Goal: Check status: Check status

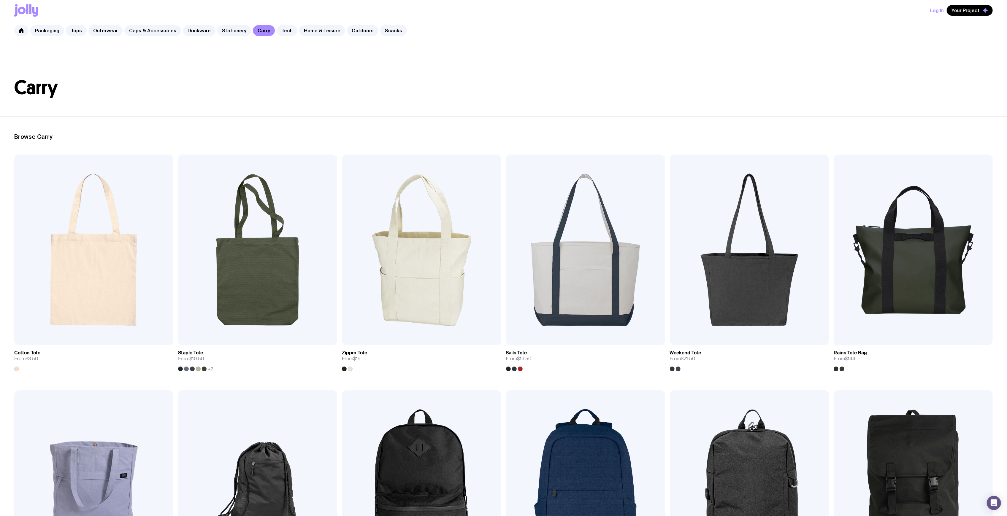
click at [557, 39] on div "Packaging Tops Outerwear Caps & Accessories Drinkware Stationery Carry Tech Hom…" at bounding box center [503, 30] width 1007 height 19
click at [347, 28] on link "Outdoors" at bounding box center [362, 30] width 31 height 11
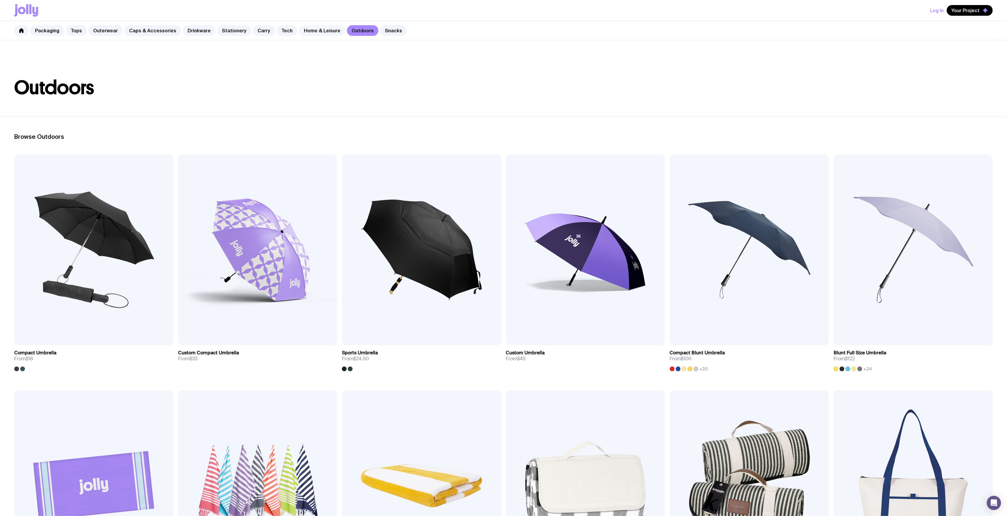
click at [319, 30] on link "Home & Leisure" at bounding box center [322, 30] width 46 height 11
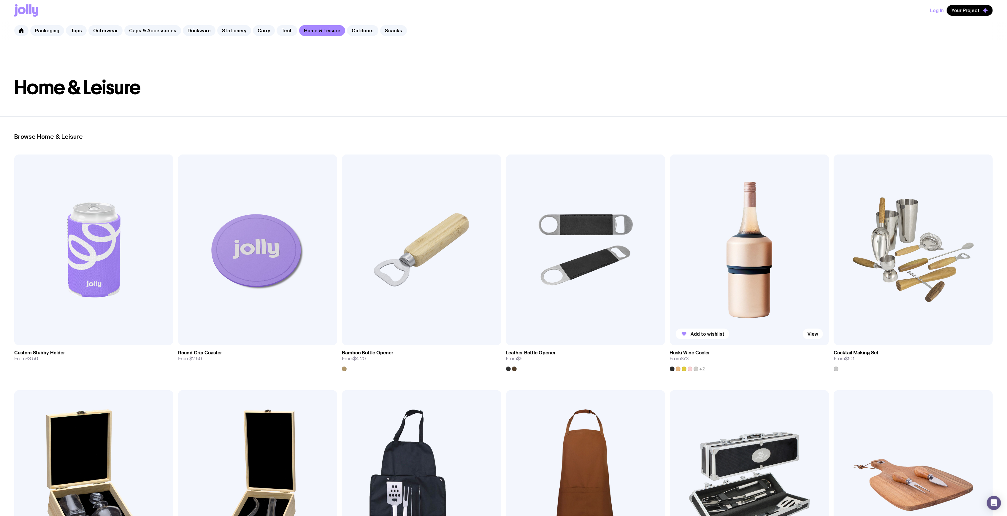
click at [706, 239] on img at bounding box center [749, 250] width 159 height 191
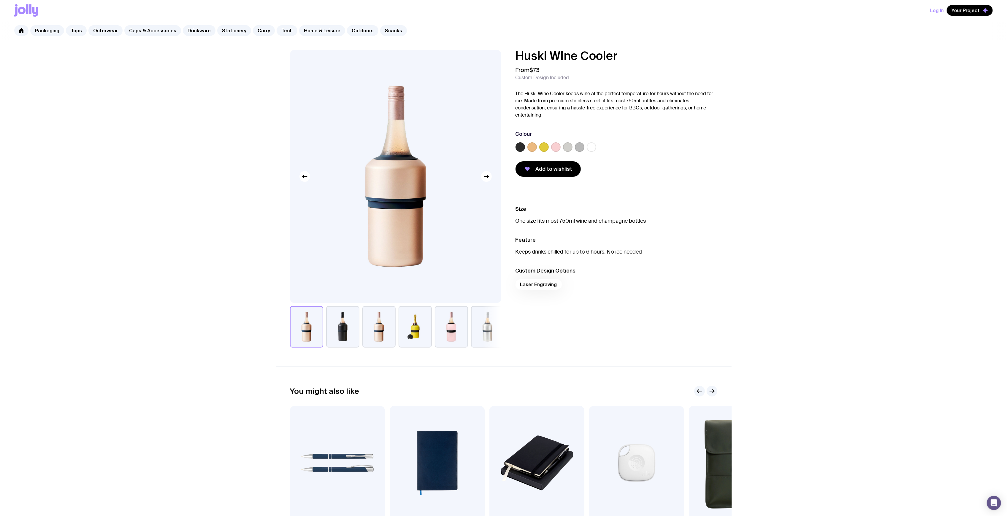
click at [519, 150] on label at bounding box center [520, 146] width 9 height 9
click at [0, 0] on input "radio" at bounding box center [0, 0] width 0 height 0
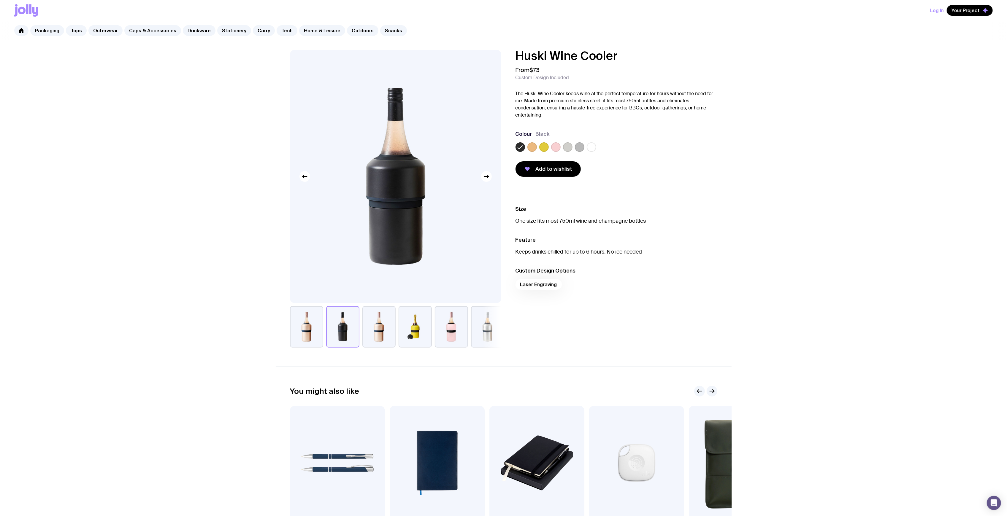
click at [533, 150] on label at bounding box center [531, 146] width 9 height 9
click at [0, 0] on input "radio" at bounding box center [0, 0] width 0 height 0
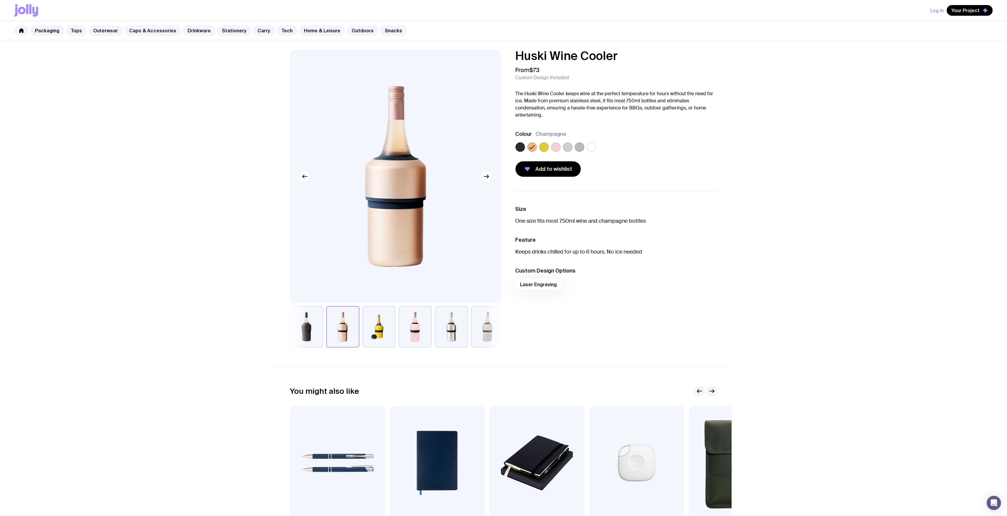
click at [550, 150] on div at bounding box center [617, 148] width 202 height 12
click at [555, 149] on label at bounding box center [555, 146] width 9 height 9
click at [0, 0] on input "radio" at bounding box center [0, 0] width 0 height 0
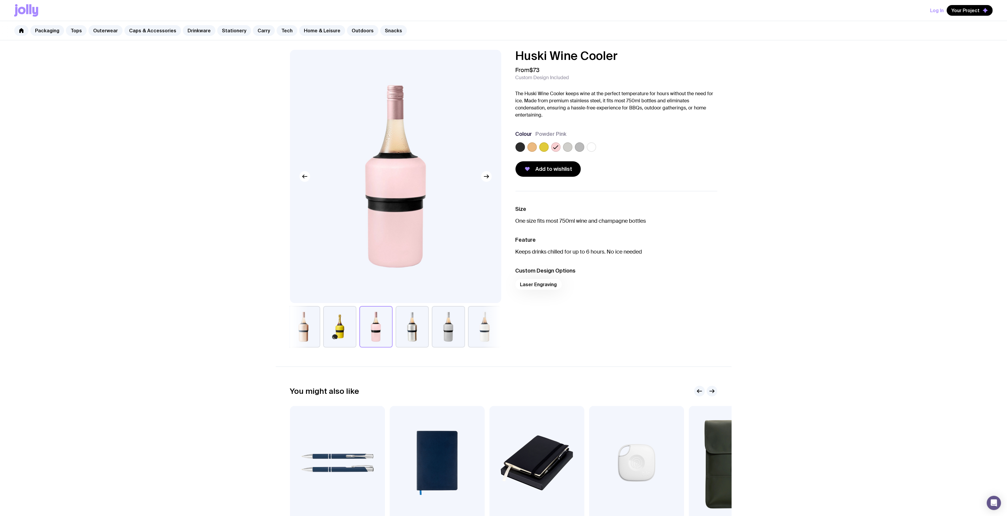
click at [546, 147] on label at bounding box center [543, 146] width 9 height 9
click at [0, 0] on input "radio" at bounding box center [0, 0] width 0 height 0
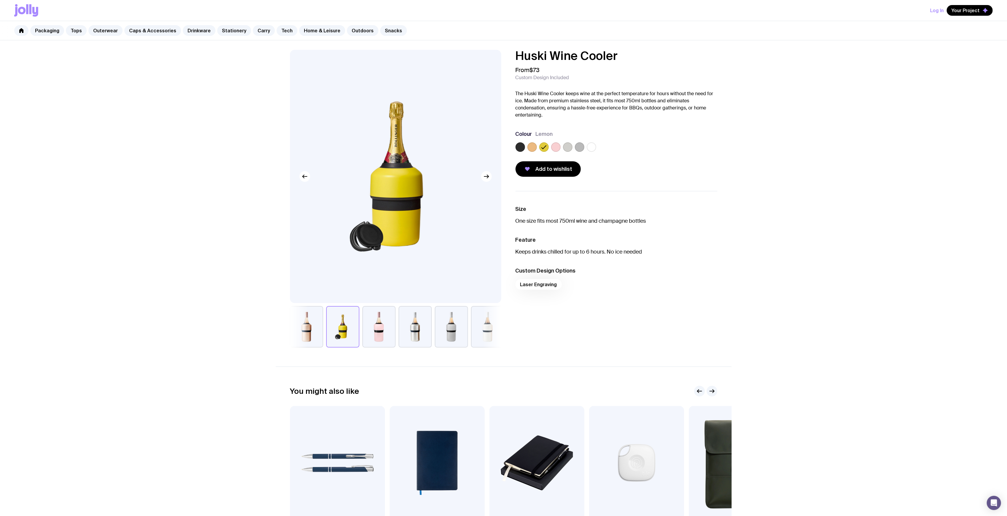
click at [572, 147] on div at bounding box center [617, 148] width 202 height 12
click at [571, 147] on label at bounding box center [567, 146] width 9 height 9
click at [0, 0] on input "radio" at bounding box center [0, 0] width 0 height 0
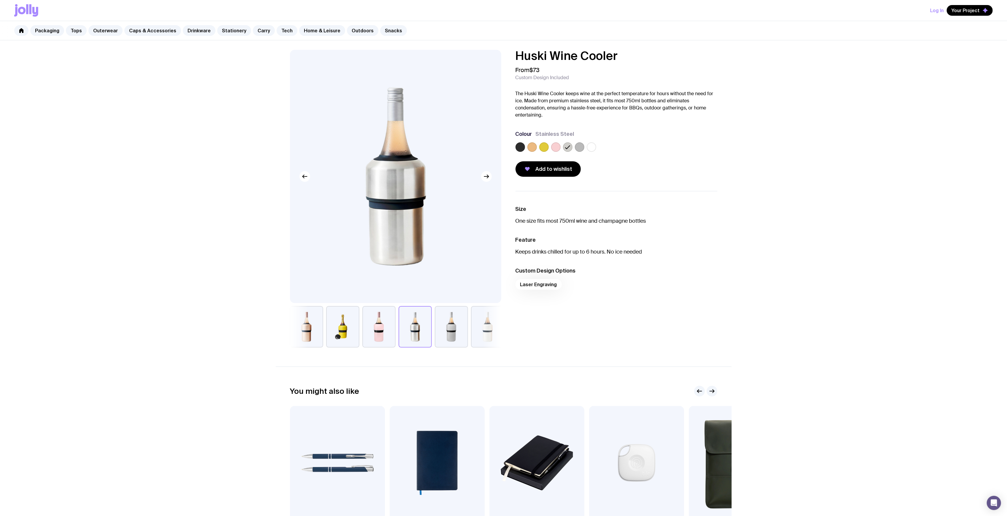
click at [583, 148] on label at bounding box center [579, 146] width 9 height 9
click at [0, 0] on input "radio" at bounding box center [0, 0] width 0 height 0
click at [589, 149] on label at bounding box center [591, 146] width 9 height 9
click at [0, 0] on input "radio" at bounding box center [0, 0] width 0 height 0
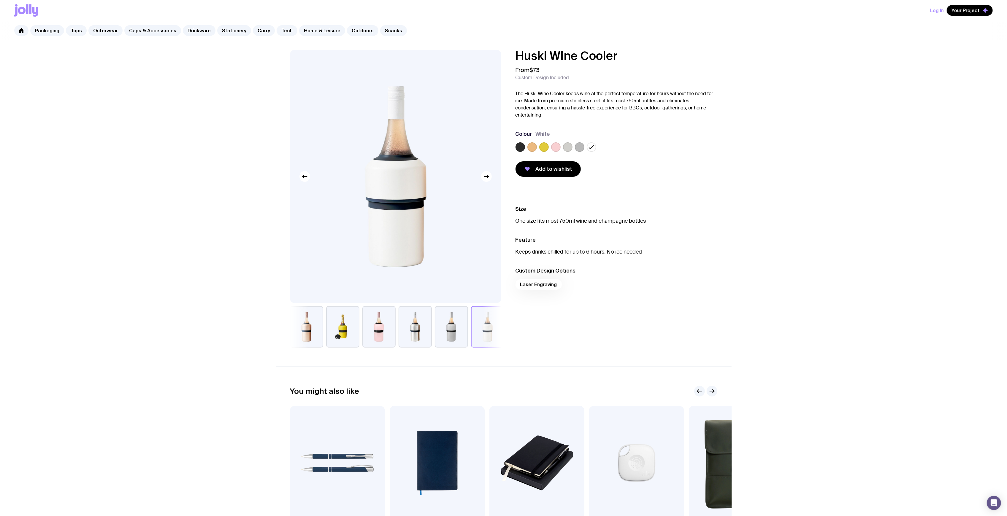
click at [519, 145] on label at bounding box center [520, 146] width 9 height 9
click at [0, 0] on input "radio" at bounding box center [0, 0] width 0 height 0
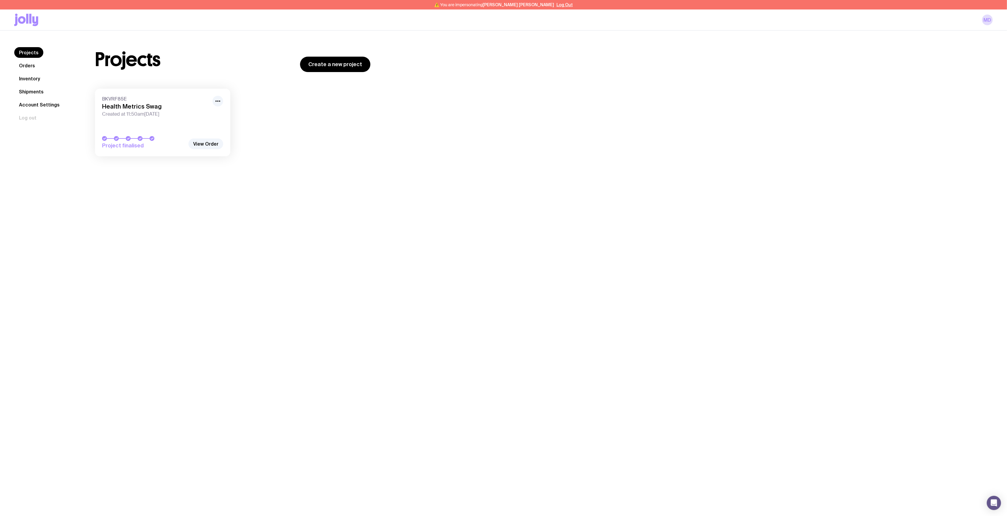
click at [138, 110] on h3 "Health Metrics Swag" at bounding box center [155, 106] width 107 height 7
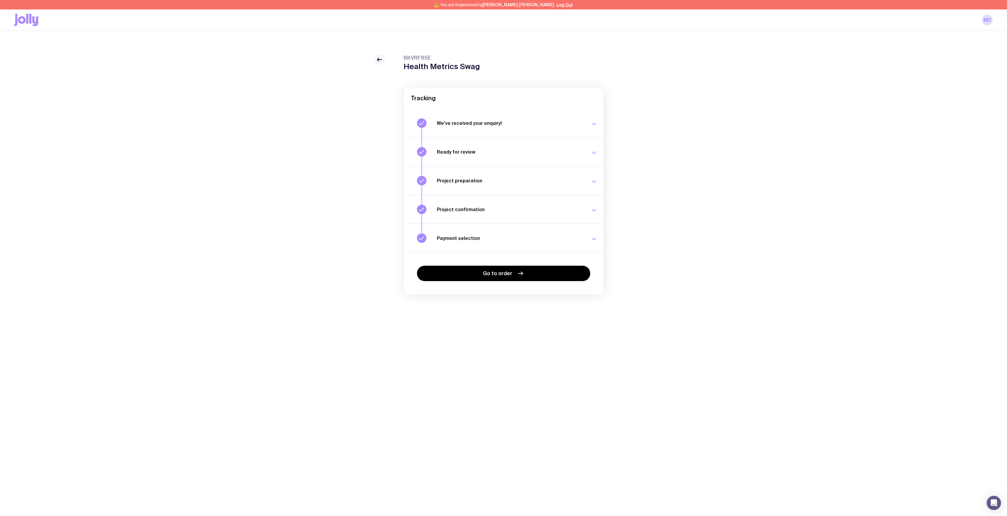
drag, startPoint x: 375, startPoint y: 55, endPoint x: 381, endPoint y: 64, distance: 11.2
click at [375, 55] on div at bounding box center [379, 59] width 11 height 11
click at [376, 58] on link at bounding box center [379, 59] width 11 height 11
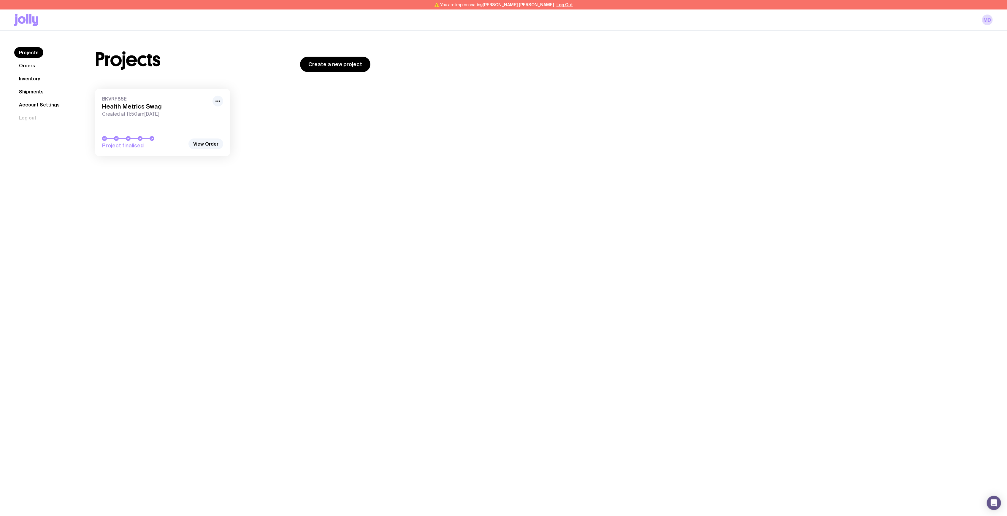
click at [29, 78] on link "Inventory" at bounding box center [29, 78] width 31 height 11
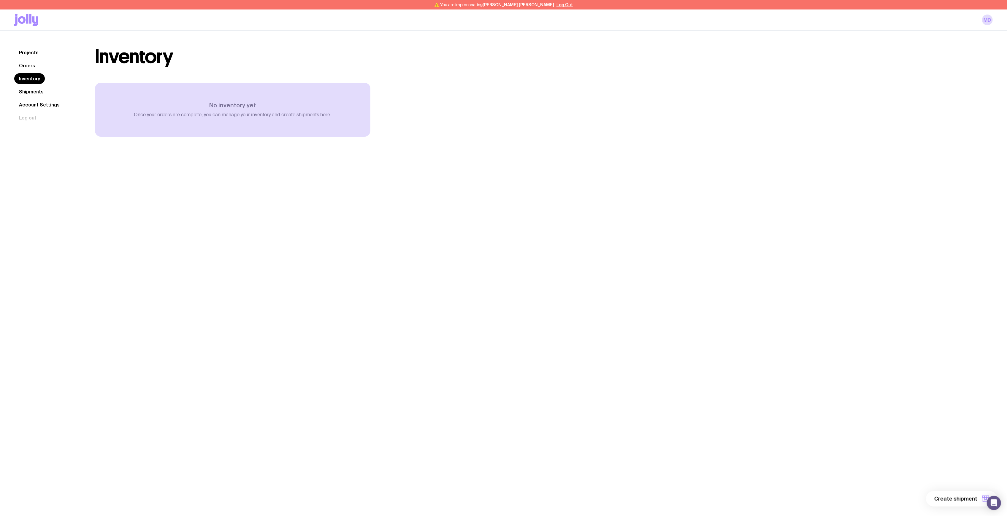
click at [33, 92] on link "Shipments" at bounding box center [31, 91] width 34 height 11
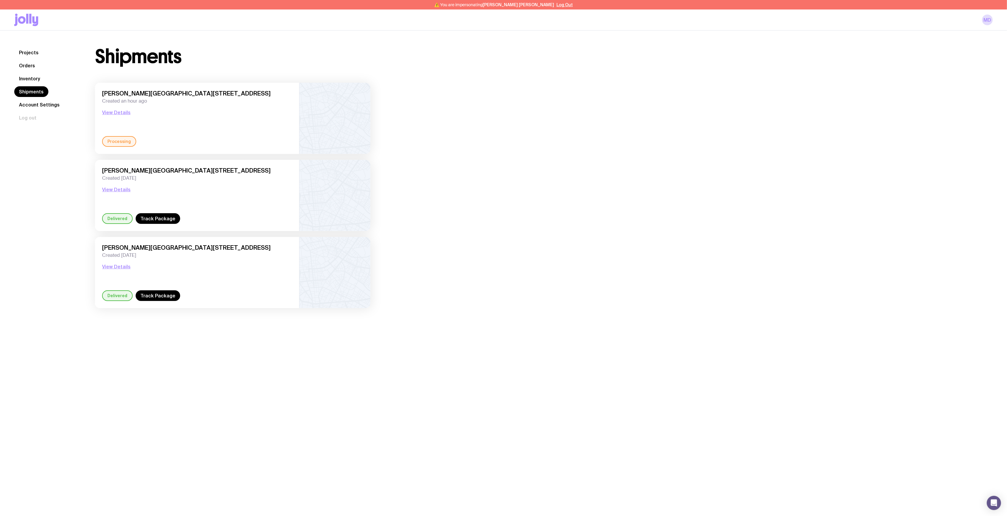
click at [31, 75] on link "Inventory" at bounding box center [29, 78] width 31 height 11
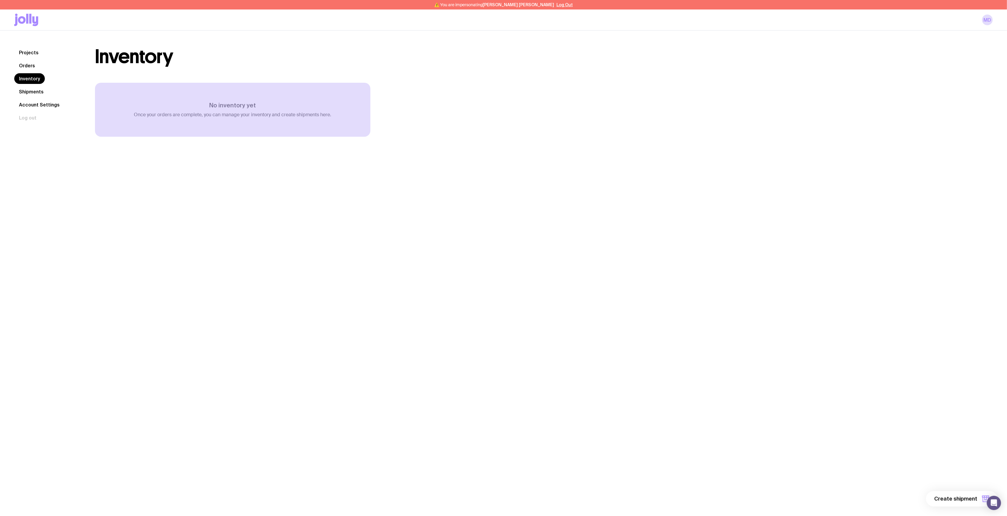
click at [37, 96] on link "Shipments" at bounding box center [31, 91] width 34 height 11
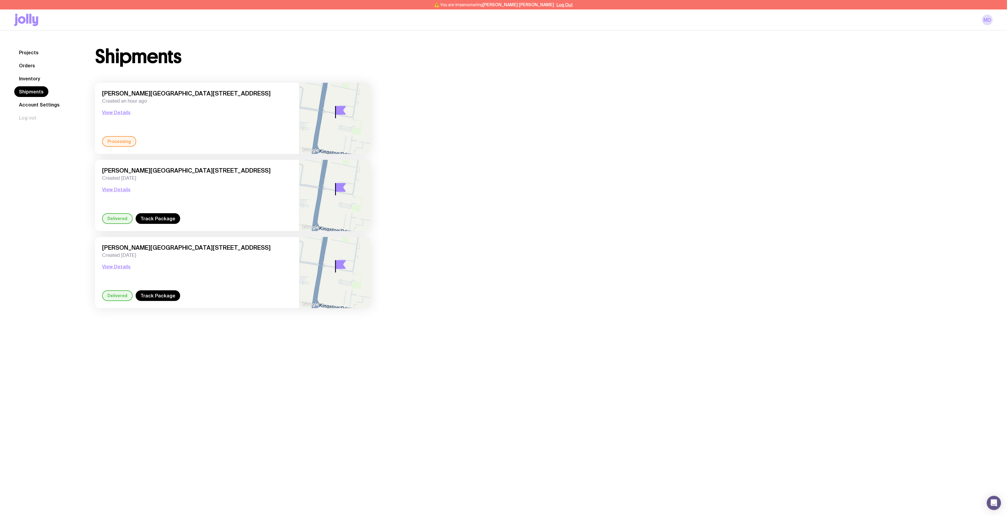
click at [23, 58] on nav "Projects Orders Inventory Shipments Account Settings Log out" at bounding box center [47, 85] width 66 height 76
click at [24, 55] on link "Projects" at bounding box center [28, 52] width 29 height 11
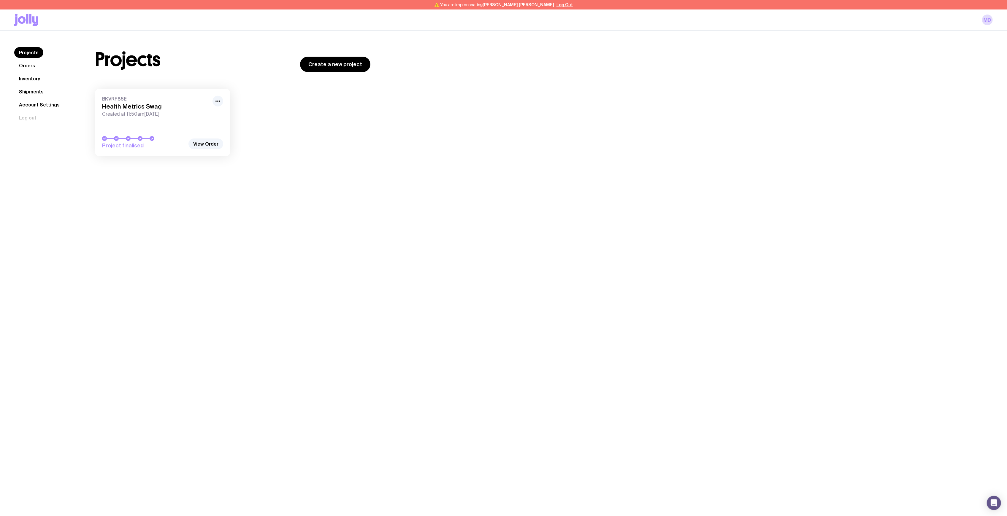
click at [390, 191] on div "Projects Orders Inventory Shipments Account Settings Log out Projects Orders In…" at bounding box center [503, 289] width 1007 height 516
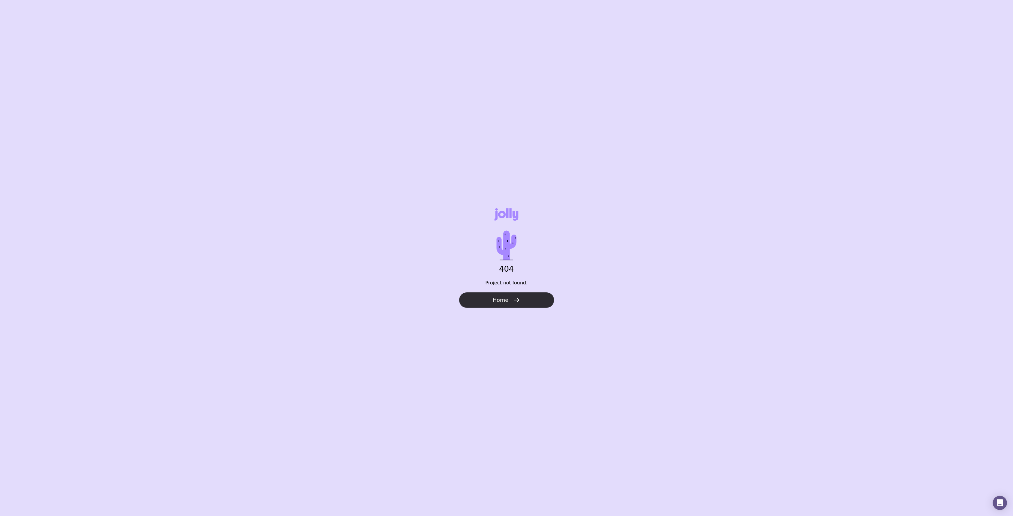
click at [508, 303] on button "Home" at bounding box center [506, 300] width 95 height 15
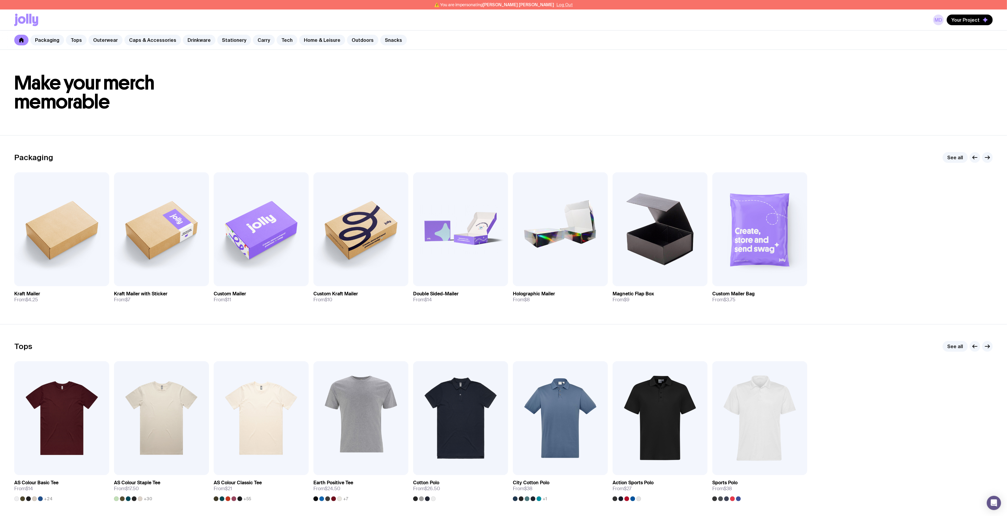
click at [556, 5] on button "Log Out" at bounding box center [564, 4] width 16 height 5
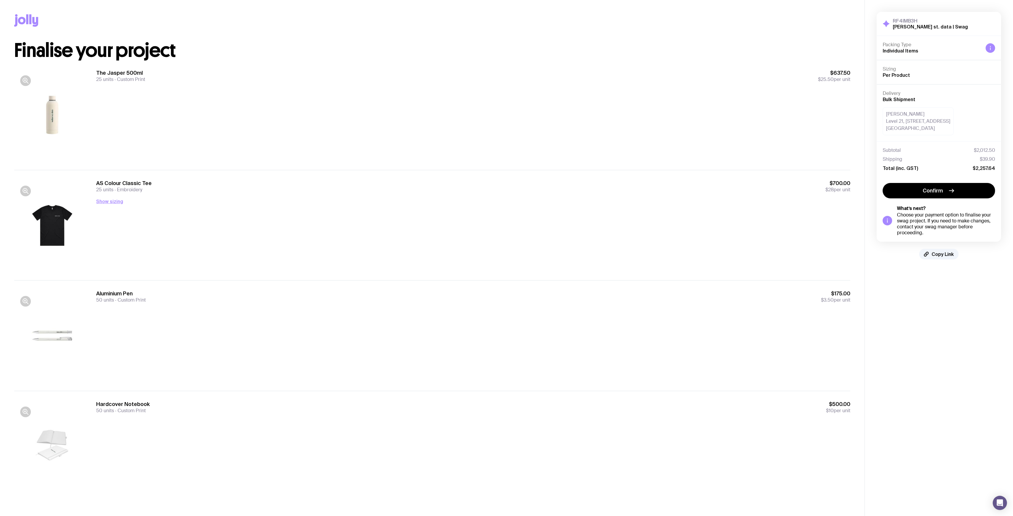
click at [660, 111] on div "The Jasper 500ml 25 units Custom Print $637.50 $25.50 per unit" at bounding box center [473, 114] width 754 height 91
drag, startPoint x: 963, startPoint y: 121, endPoint x: 964, endPoint y: 125, distance: 3.8
click at [964, 125] on div "Jemma Thorpe Level 21, 177 Pacific Hwy North Sydney, NSW 2060" at bounding box center [939, 121] width 112 height 28
drag, startPoint x: 889, startPoint y: 119, endPoint x: 863, endPoint y: 118, distance: 25.6
click at [876, 119] on div "RF4IMB3H walker st. data | Swag Hide Details Packing Type Individual Items Sizi…" at bounding box center [939, 136] width 148 height 272
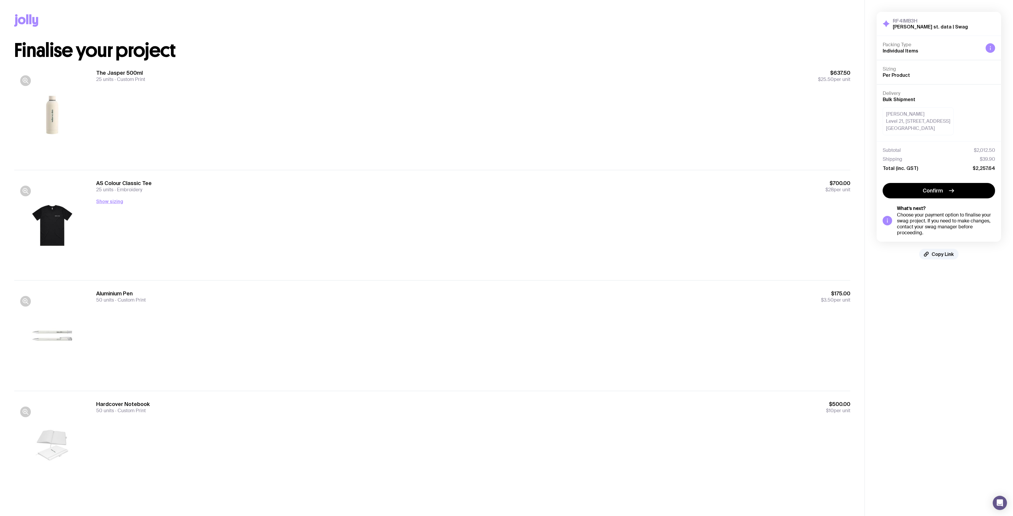
click at [971, 123] on div "Jemma Thorpe Level 21, 177 Pacific Hwy North Sydney, NSW 2060" at bounding box center [939, 121] width 112 height 28
click at [954, 155] on div "Subtotal $2,012.50 Shipping $39.90 Total (inc. GST) $2,257.64" at bounding box center [939, 159] width 112 height 24
click at [119, 201] on button "Show sizing" at bounding box center [109, 201] width 27 height 7
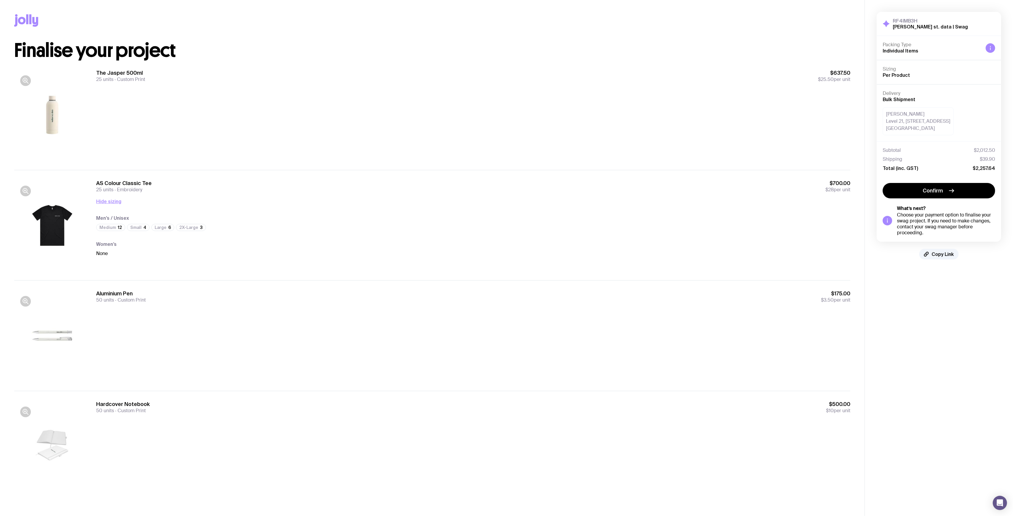
click at [149, 233] on div "Men’s / Unisex Medium 12 Small 4 Large 6 2X-Large 3 Women’s None" at bounding box center [473, 231] width 754 height 52
click at [124, 250] on div "None" at bounding box center [473, 253] width 754 height 7
click at [106, 100] on div "The Jasper 500ml 25 units Custom Print $637.50 $25.50 per unit" at bounding box center [473, 114] width 754 height 91
click at [202, 106] on div "The Jasper 500ml 25 units Custom Print $637.50 $25.50 per unit" at bounding box center [473, 114] width 754 height 91
click at [323, 146] on div "The Jasper 500ml 25 units Custom Print $637.50 $25.50 per unit" at bounding box center [473, 114] width 754 height 91
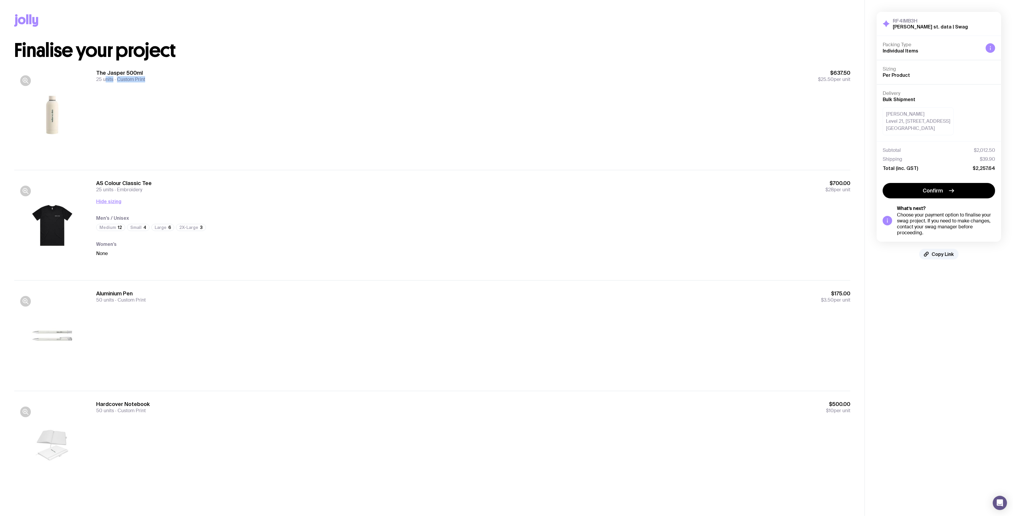
click at [329, 230] on div "Men’s / Unisex Medium 12 Small 4 Large 6 2X-Large 3 Women’s None" at bounding box center [473, 231] width 754 height 52
click at [330, 229] on div "Medium 12 Small 4 Large 6 2X-Large 3" at bounding box center [473, 228] width 754 height 9
click at [240, 326] on div "Aluminium Pen 50 units Custom Print $175.00 $3.50 per unit" at bounding box center [473, 335] width 754 height 91
click at [224, 368] on div "Aluminium Pen 50 units Custom Print $175.00 $3.50 per unit" at bounding box center [473, 335] width 754 height 91
click at [937, 256] on span "Copy Link" at bounding box center [943, 254] width 22 height 6
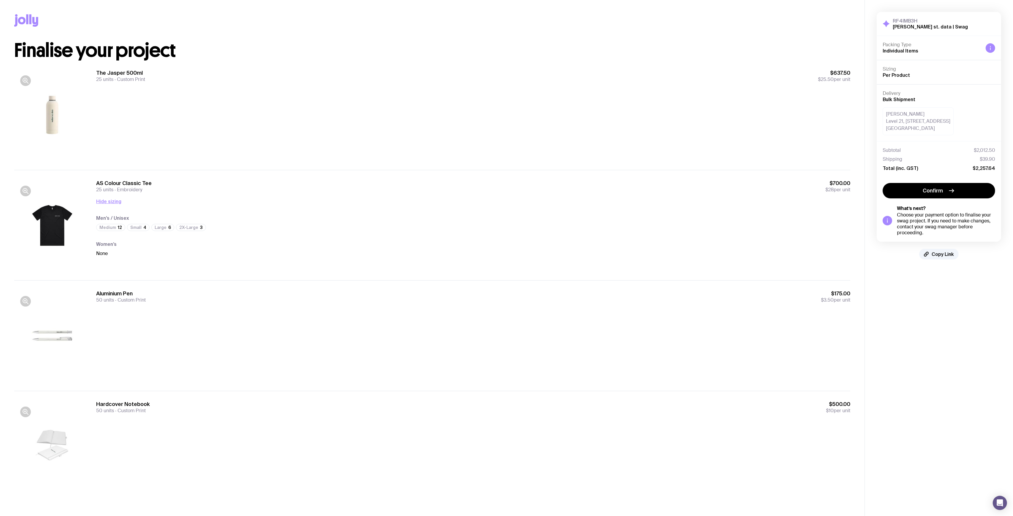
click at [430, 74] on div "The Jasper 500ml 25 units Custom Print $637.50 $25.50 per unit" at bounding box center [473, 75] width 754 height 13
click at [455, 65] on div "The Jasper 500ml 25 units Custom Print $637.50 $25.50 per unit" at bounding box center [432, 115] width 836 height 110
click at [358, 36] on div "Copy Link" at bounding box center [432, 20] width 836 height 41
click at [418, 58] on h1 "Finalise your project" at bounding box center [432, 50] width 836 height 19
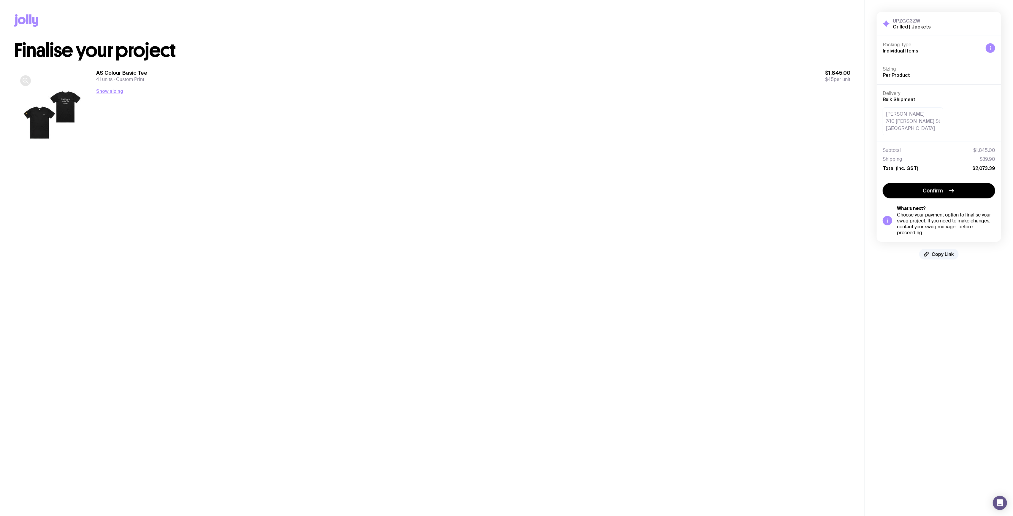
click at [24, 81] on icon "button" at bounding box center [25, 80] width 7 height 7
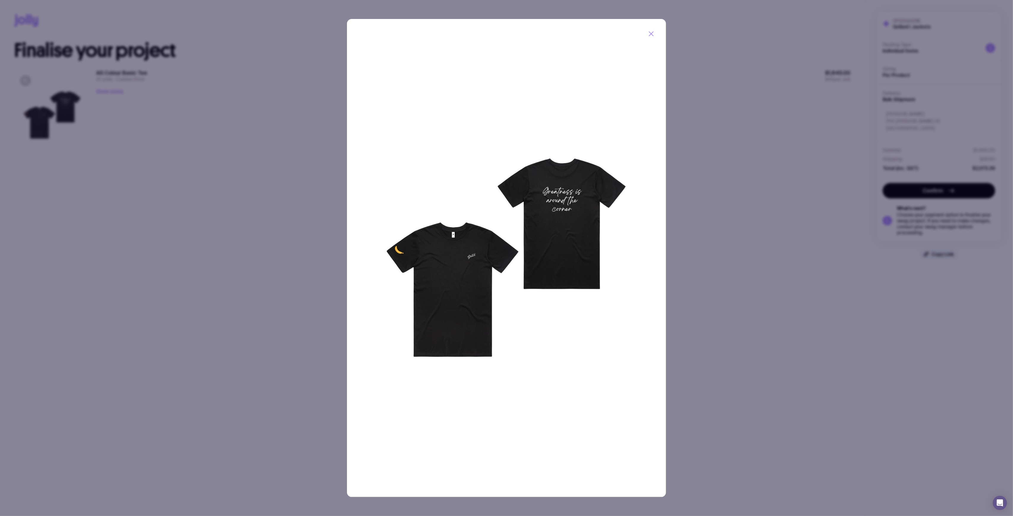
drag, startPoint x: 836, startPoint y: 307, endPoint x: 829, endPoint y: 307, distance: 7.1
click at [836, 307] on div at bounding box center [506, 258] width 1013 height 516
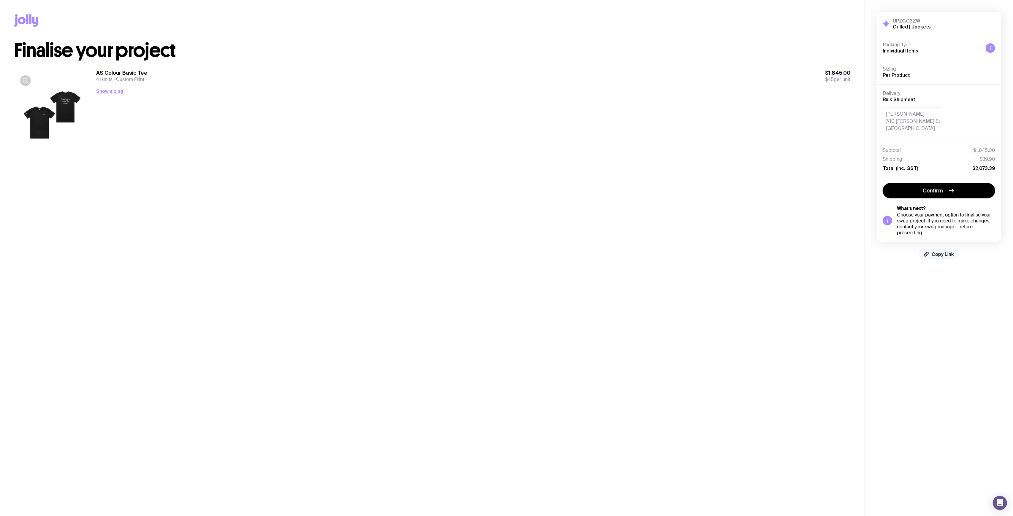
click at [941, 255] on span "Copy Link" at bounding box center [943, 254] width 22 height 6
click at [588, 257] on main "Copy Link Finalise your project AS Colour Basic Tee 41 units Custom Print $1,84…" at bounding box center [432, 258] width 865 height 516
click at [261, 156] on div "AS Colour Basic Tee 41 units Custom Print $1,845.00 $45 per unit Show sizing Me…" at bounding box center [473, 114] width 754 height 91
click at [212, 176] on main "Copy Link Finalise your project AS Colour Basic Tee 41 units Custom Print $1,84…" at bounding box center [432, 258] width 865 height 516
click at [212, 177] on main "Copy Link Finalise your project AS Colour Basic Tee 41 units Custom Print $1,84…" at bounding box center [432, 258] width 865 height 516
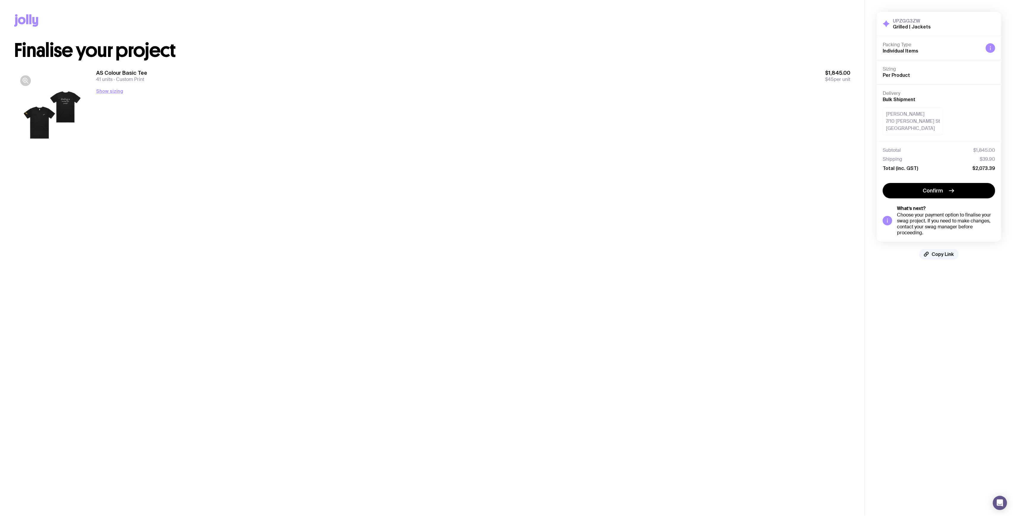
click at [610, 211] on main "Copy Link Finalise your project AS Colour Basic Tee 41 units Custom Print $1,84…" at bounding box center [432, 258] width 865 height 516
click at [373, 110] on div "AS Colour Basic Tee 41 units Custom Print $1,845.00 $45 per unit Show sizing Me…" at bounding box center [473, 114] width 754 height 91
click at [30, 20] on icon at bounding box center [30, 19] width 2 height 10
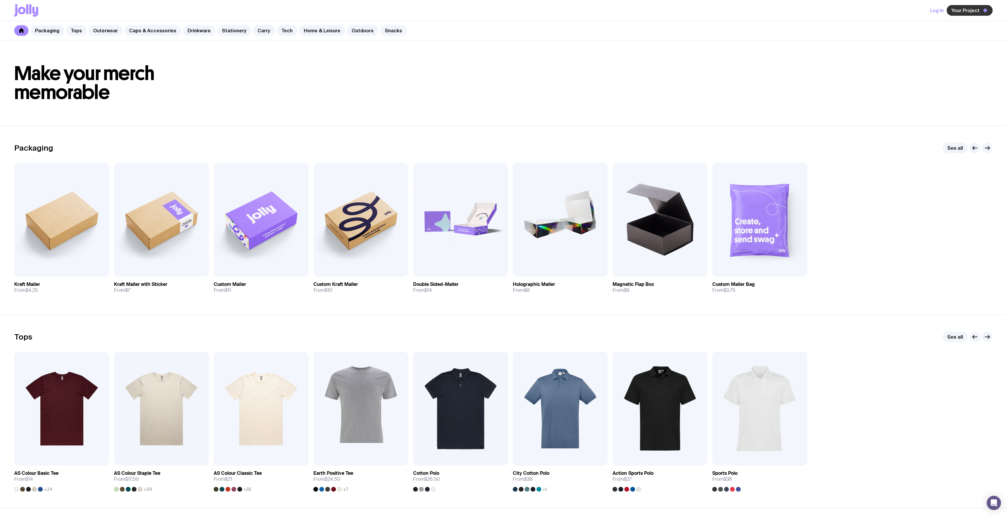
click at [966, 9] on span "Your Project" at bounding box center [965, 10] width 28 height 6
click at [728, 101] on header "Make your merch memorable" at bounding box center [503, 82] width 1007 height 85
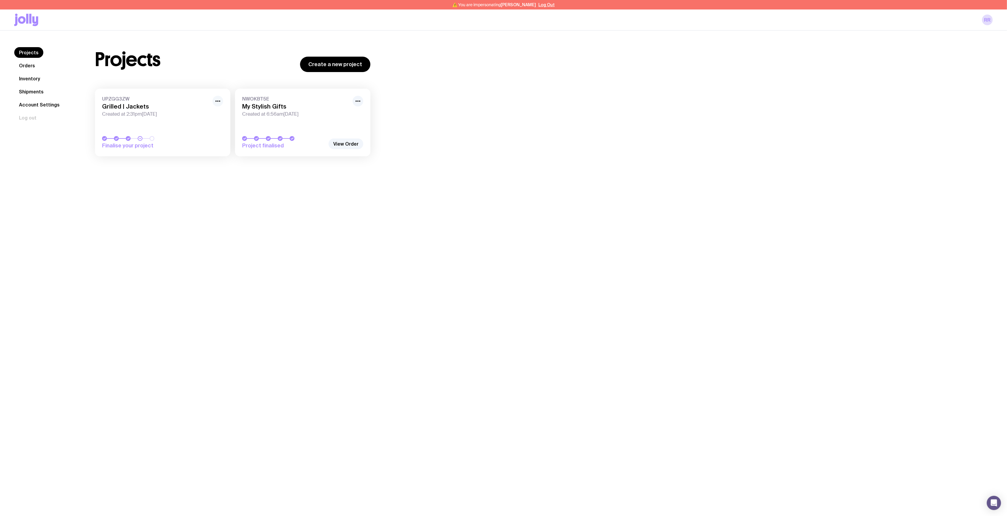
click at [218, 100] on icon "button" at bounding box center [217, 101] width 7 height 7
click at [206, 117] on div "Rename Hide" at bounding box center [204, 119] width 38 height 22
click at [202, 115] on button "Rename" at bounding box center [204, 114] width 28 height 6
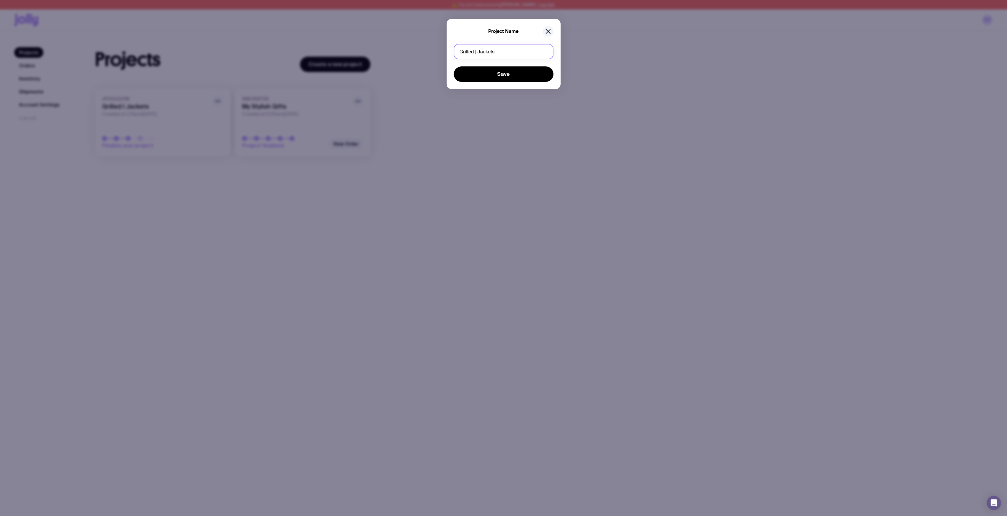
click at [504, 44] on input "Grilled | Jackets" at bounding box center [504, 51] width 100 height 15
type input "Grilled | Tees"
click at [511, 70] on button "Save" at bounding box center [504, 73] width 100 height 15
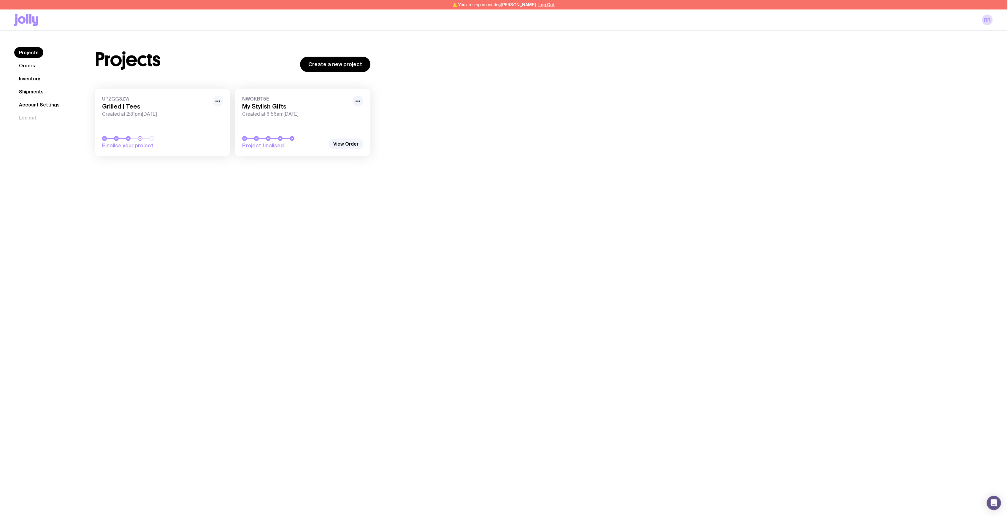
click at [219, 97] on button "button" at bounding box center [217, 101] width 11 height 11
click at [215, 115] on button "Rename" at bounding box center [204, 114] width 28 height 6
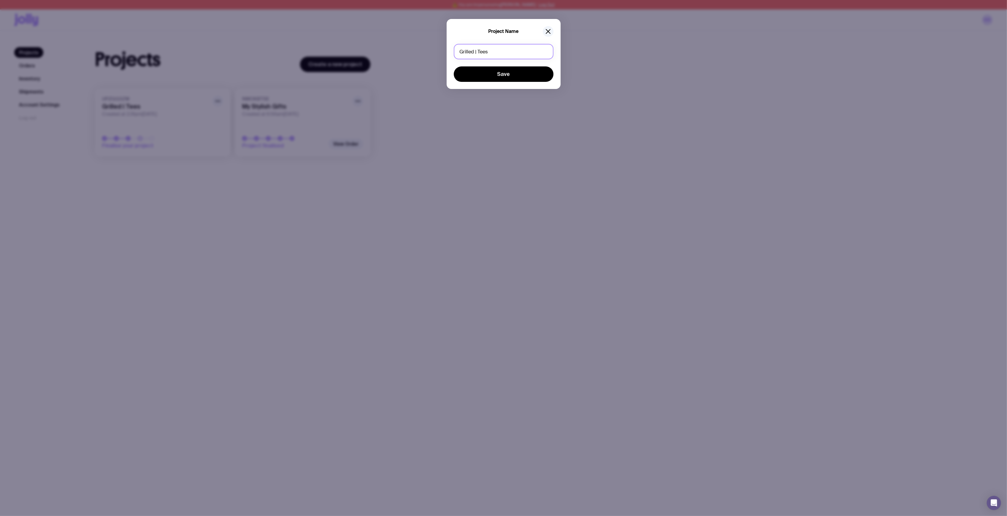
click at [472, 53] on input "Grilled | Tees" at bounding box center [504, 51] width 100 height 15
type input "Grill'd | Tees"
click at [505, 80] on button "Save" at bounding box center [504, 73] width 100 height 15
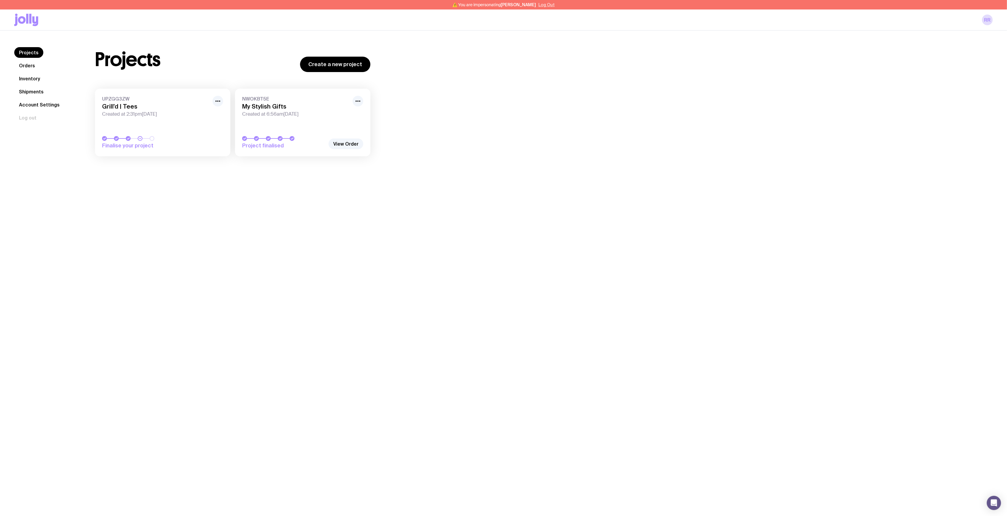
click at [547, 7] on button "Log Out" at bounding box center [546, 4] width 16 height 5
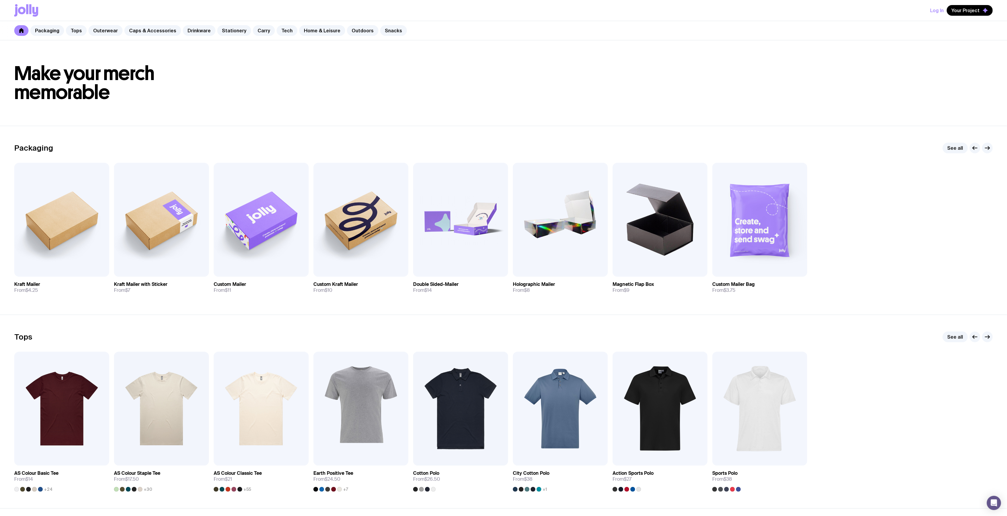
click at [540, 107] on header "Make your merch memorable" at bounding box center [503, 82] width 1007 height 85
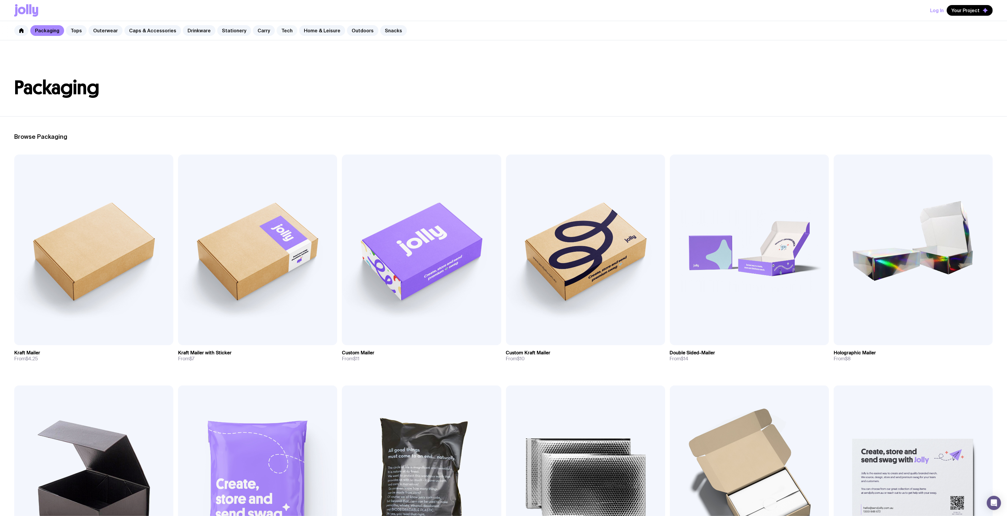
click at [277, 29] on link "Tech" at bounding box center [287, 30] width 21 height 11
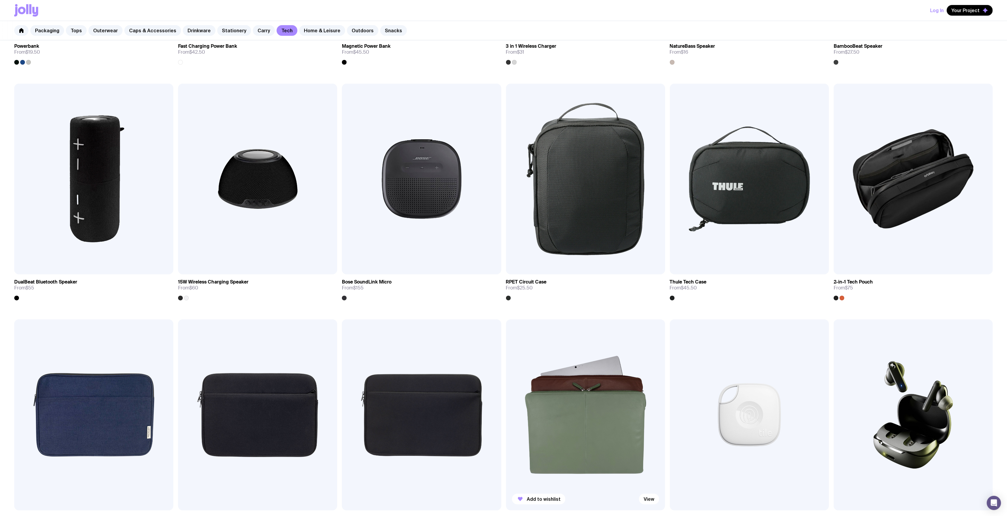
scroll to position [594, 0]
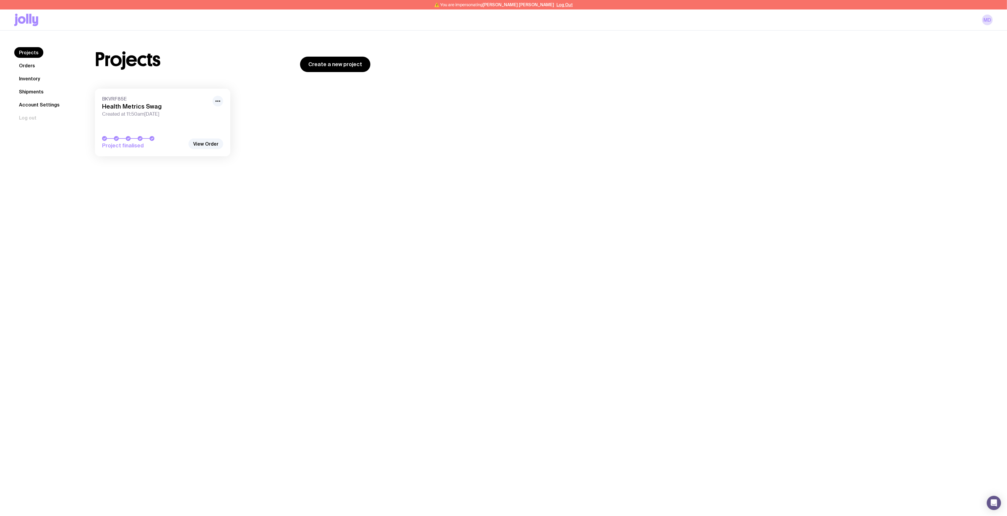
click at [36, 80] on link "Inventory" at bounding box center [29, 78] width 31 height 11
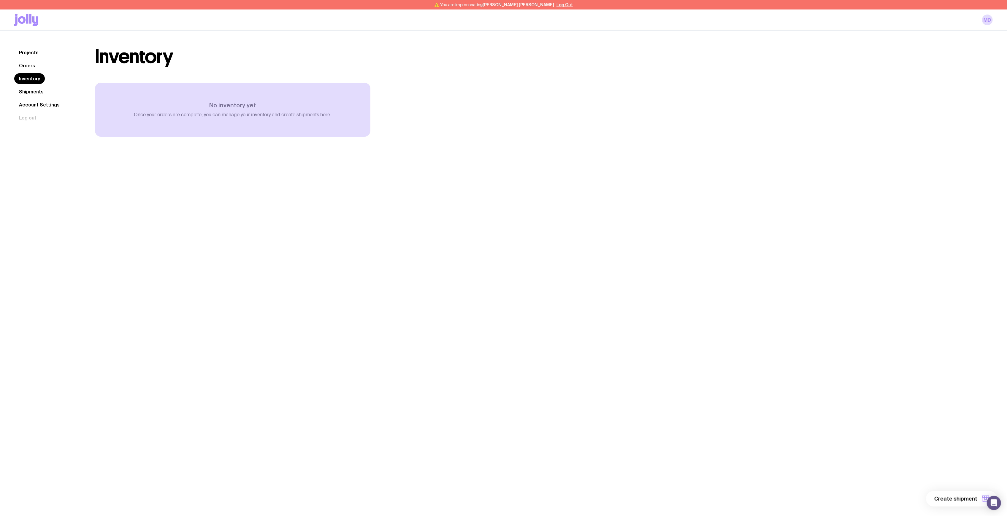
click at [230, 101] on div "No inventory yet Once your orders are complete, you can manage your inventory a…" at bounding box center [232, 110] width 275 height 54
drag, startPoint x: 118, startPoint y: 88, endPoint x: 101, endPoint y: 83, distance: 17.4
click at [107, 87] on div "No inventory yet Once your orders are complete, you can manage your inventory a…" at bounding box center [232, 110] width 275 height 54
click at [34, 93] on link "Shipments" at bounding box center [31, 91] width 34 height 11
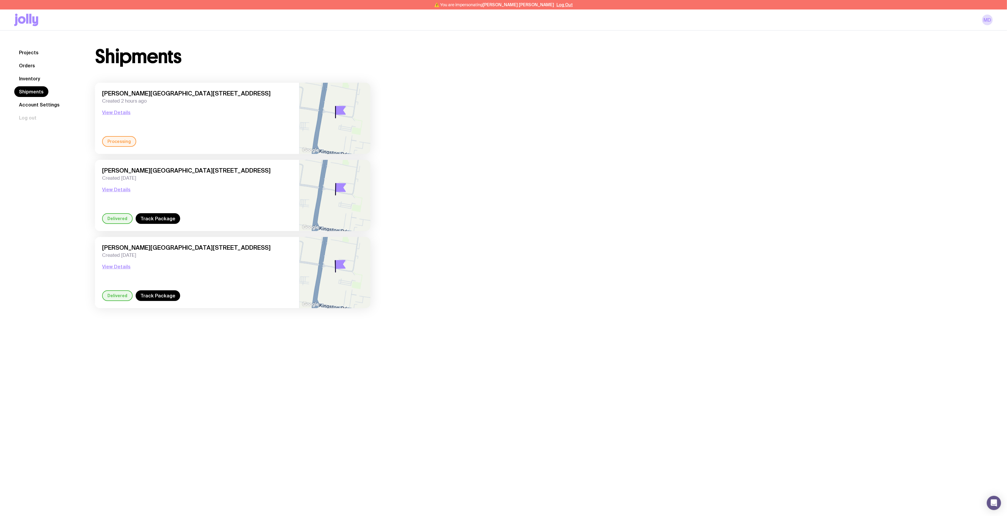
click at [113, 142] on div "Processing" at bounding box center [119, 141] width 34 height 11
drag, startPoint x: 178, startPoint y: 121, endPoint x: 175, endPoint y: 123, distance: 3.2
click at [175, 122] on div "Meg Donoghue, Suite 205 12 Corporate Drive, Heatherton 3202 VIC, Australia Crea…" at bounding box center [197, 113] width 190 height 46
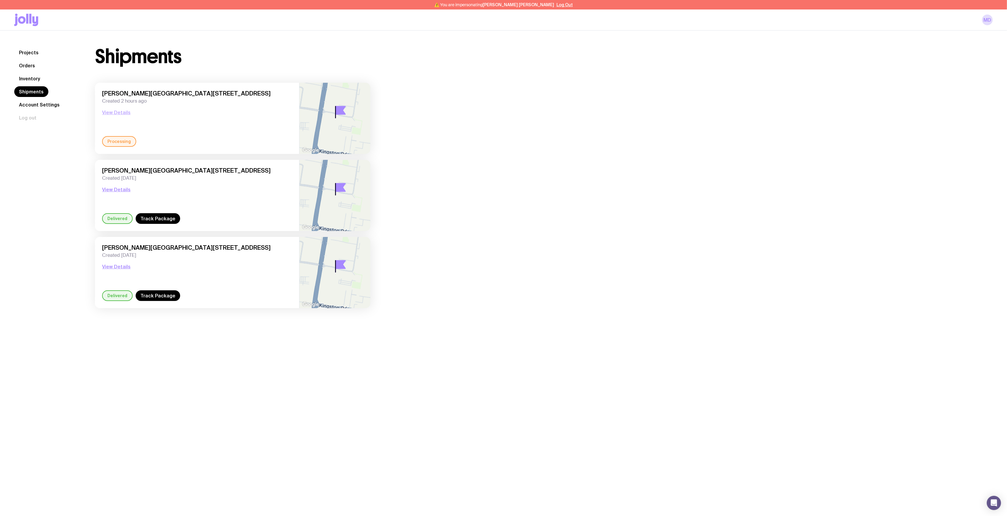
click at [126, 112] on button "View Details" at bounding box center [116, 112] width 28 height 7
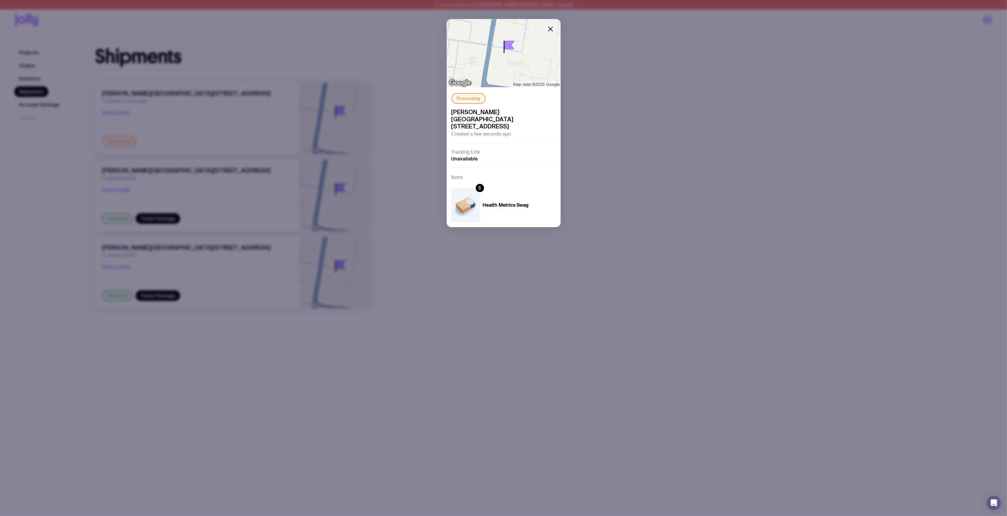
click at [74, 141] on div "Processing Meg Donoghue, Suite 205 12 Corporate Drive, Heatherton 3202 VIC, Aus…" at bounding box center [503, 258] width 1007 height 516
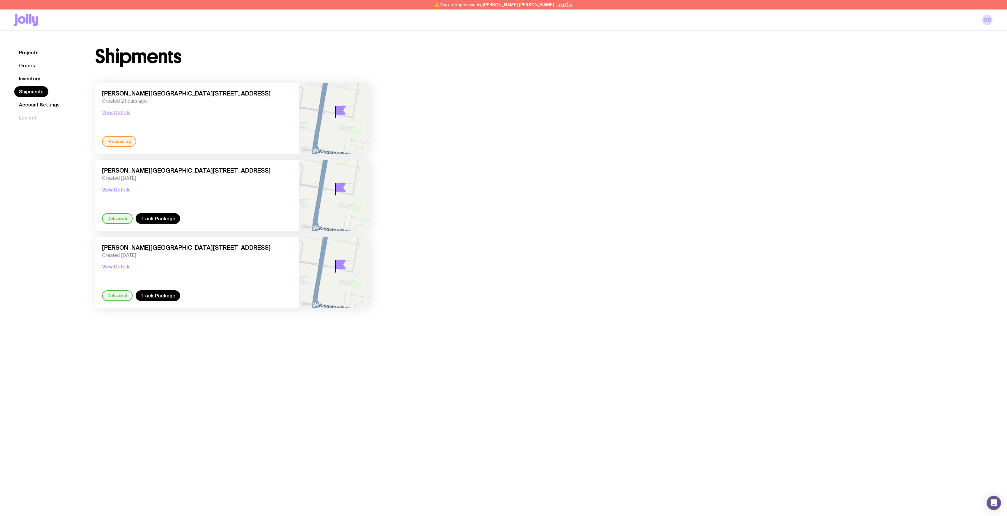
click at [111, 115] on button "View Details" at bounding box center [116, 112] width 28 height 7
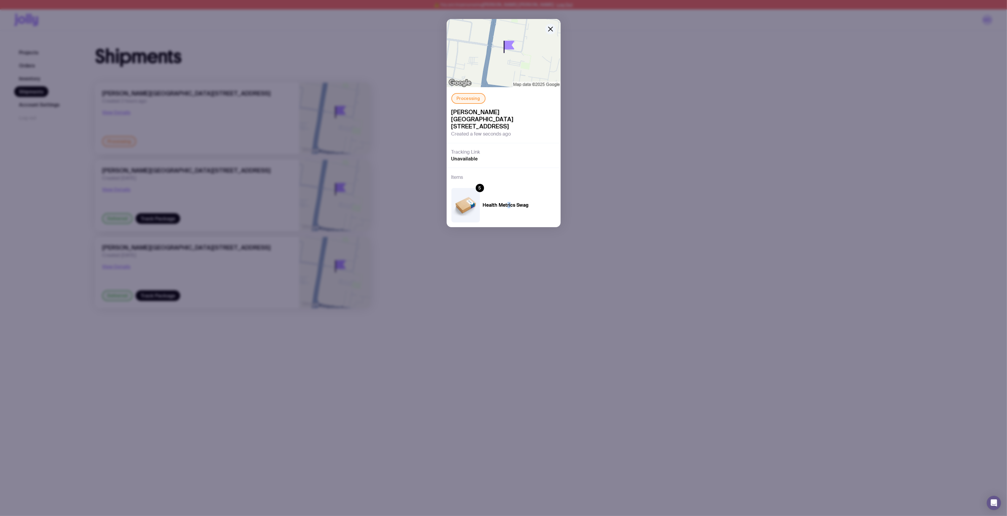
drag, startPoint x: 507, startPoint y: 202, endPoint x: 483, endPoint y: 204, distance: 24.2
click at [507, 202] on h4 "Health Metrics Swag" at bounding box center [506, 205] width 46 height 6
drag, startPoint x: 483, startPoint y: 204, endPoint x: 463, endPoint y: 204, distance: 20.2
click at [473, 204] on div "5 Health Metrics Swag" at bounding box center [489, 205] width 77 height 34
click at [464, 204] on img at bounding box center [465, 205] width 28 height 34
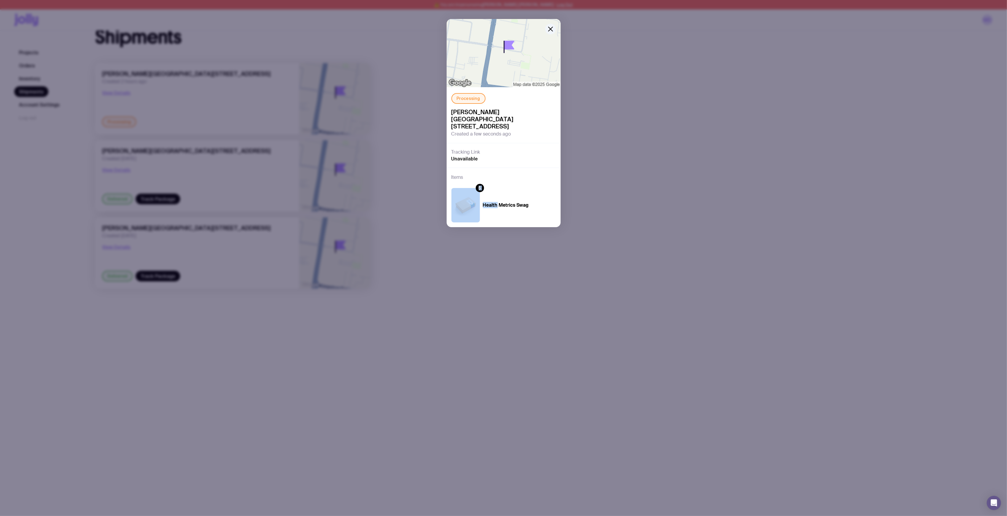
scroll to position [31, 0]
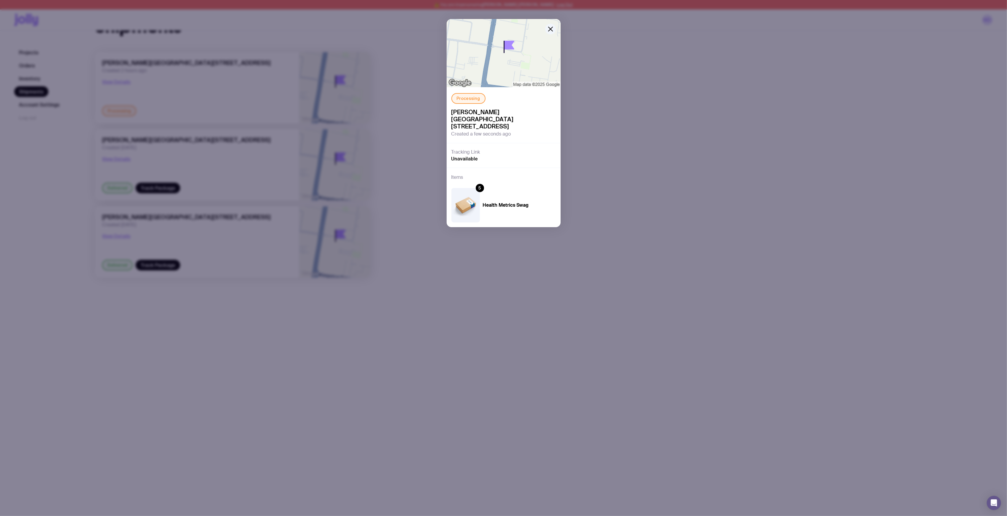
click at [353, 151] on div "Processing Meg Donoghue, Suite 205 12 Corporate Drive, Heatherton 3202 VIC, Aus…" at bounding box center [503, 258] width 1007 height 516
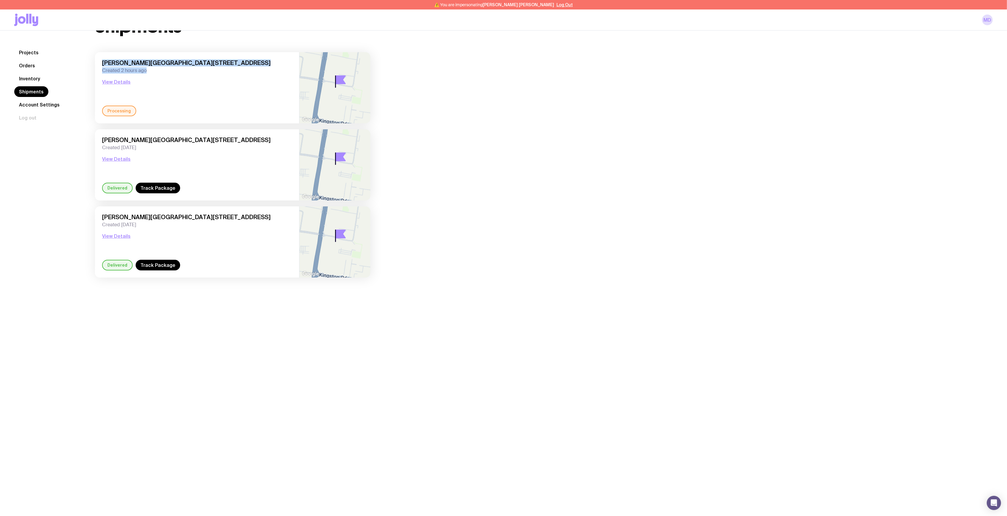
drag, startPoint x: 144, startPoint y: 72, endPoint x: 113, endPoint y: 65, distance: 32.4
click at [104, 68] on span "Created 2 hours ago" at bounding box center [197, 71] width 190 height 6
click at [163, 69] on span "Created 2 hours ago" at bounding box center [197, 71] width 190 height 6
click at [123, 109] on div "Processing" at bounding box center [119, 111] width 34 height 11
click at [119, 85] on div "Meg Donoghue, Suite 205 12 Corporate Drive, Heatherton 3202 VIC, Australia Crea…" at bounding box center [197, 82] width 190 height 46
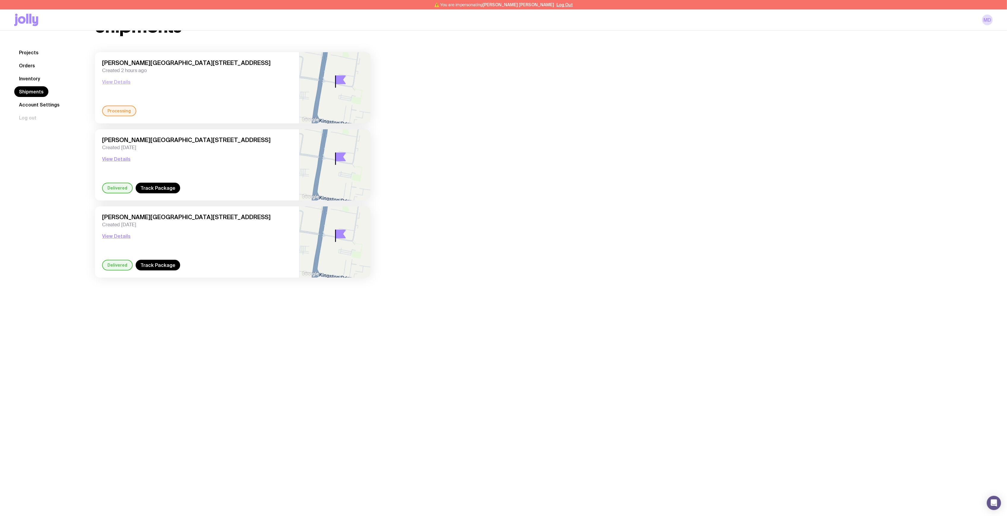
click at [119, 83] on button "View Details" at bounding box center [116, 81] width 28 height 7
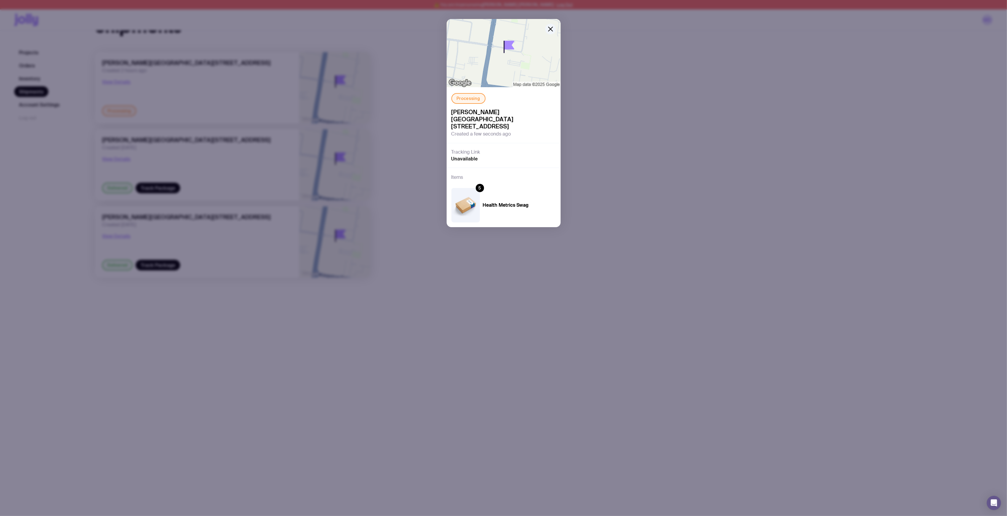
drag, startPoint x: 480, startPoint y: 137, endPoint x: 513, endPoint y: 137, distance: 33.5
click at [513, 137] on div "Processing Meg Donoghue, Suite 205 12 Corporate Drive, Heatherton 3202 VIC, Aus…" at bounding box center [504, 115] width 114 height 56
click at [468, 157] on span "Unavailable" at bounding box center [464, 159] width 27 height 6
drag, startPoint x: 743, startPoint y: 134, endPoint x: 727, endPoint y: 164, distance: 34.7
click at [743, 131] on div "Processing Meg Donoghue, Suite 205 12 Corporate Drive, Heatherton 3202 VIC, Aus…" at bounding box center [503, 258] width 1007 height 516
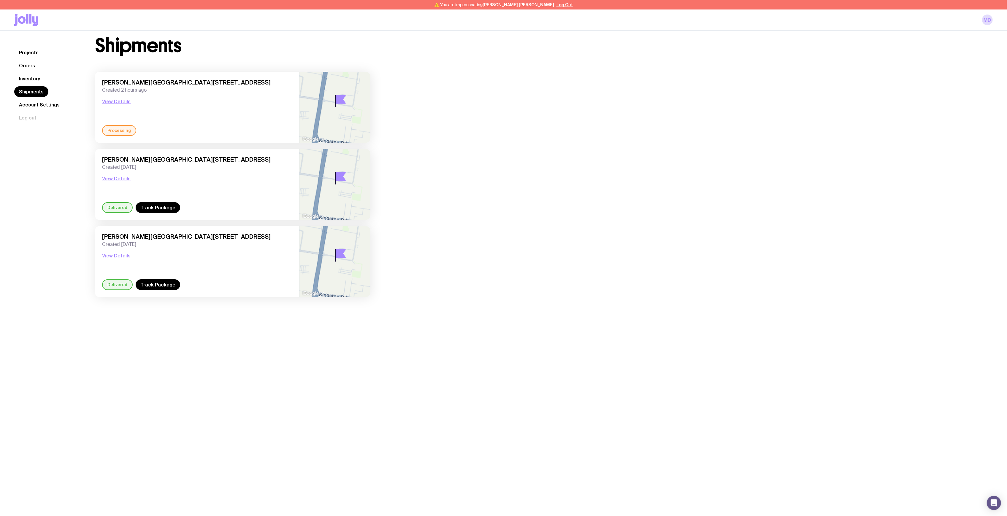
scroll to position [0, 0]
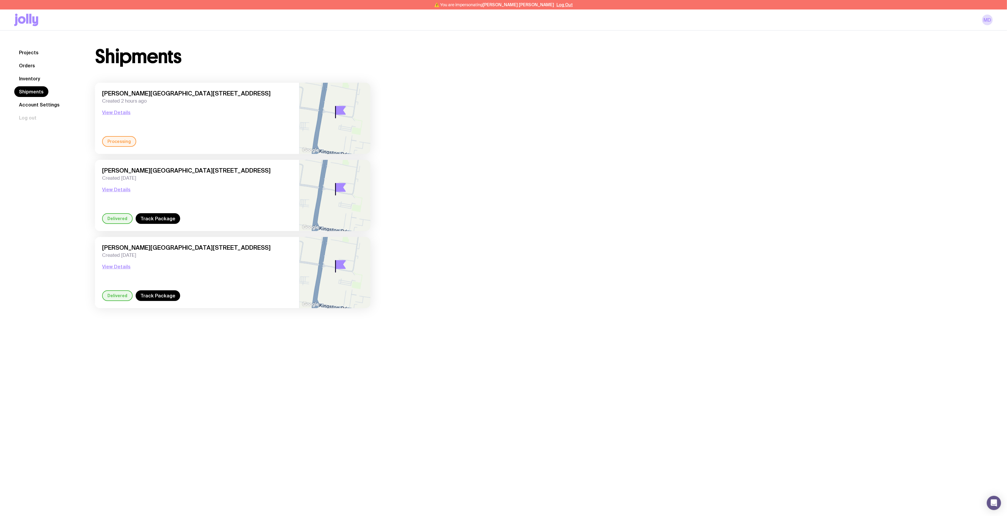
click at [37, 81] on link "Inventory" at bounding box center [29, 78] width 31 height 11
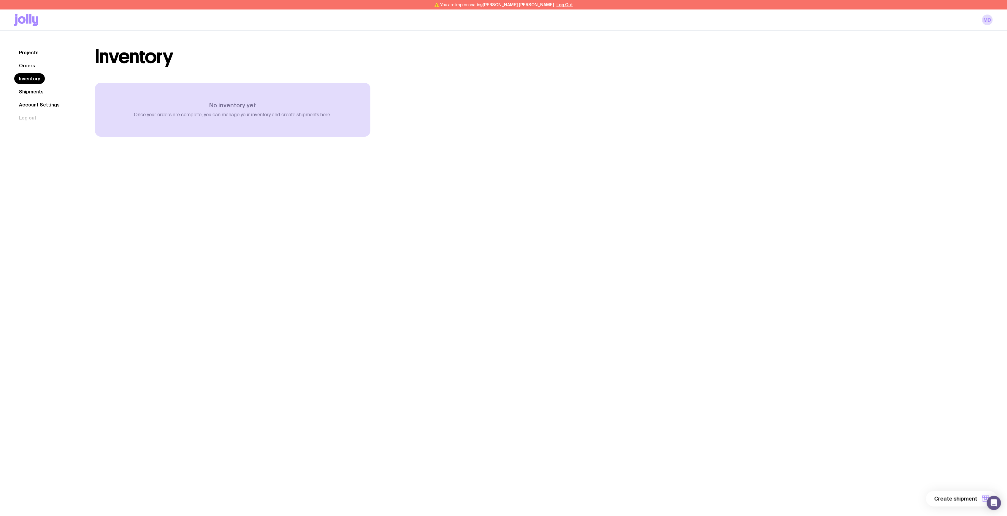
click at [30, 62] on link "Orders" at bounding box center [27, 65] width 26 height 11
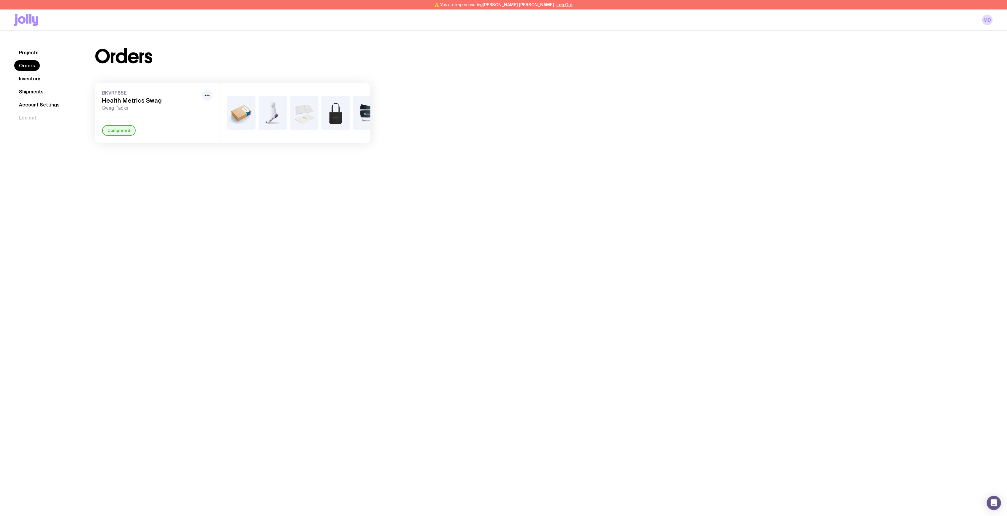
click at [139, 103] on h3 "Health Metrics Swag" at bounding box center [150, 100] width 97 height 7
drag, startPoint x: 246, startPoint y: 151, endPoint x: 254, endPoint y: 149, distance: 8.8
click at [254, 151] on div "Projects Orders Inventory Shipments Account Settings Log out Projects Orders In…" at bounding box center [503, 95] width 1007 height 129
click at [201, 91] on div "BKVRF85E Health Metrics Swag Swag Packs Completed" at bounding box center [157, 113] width 125 height 60
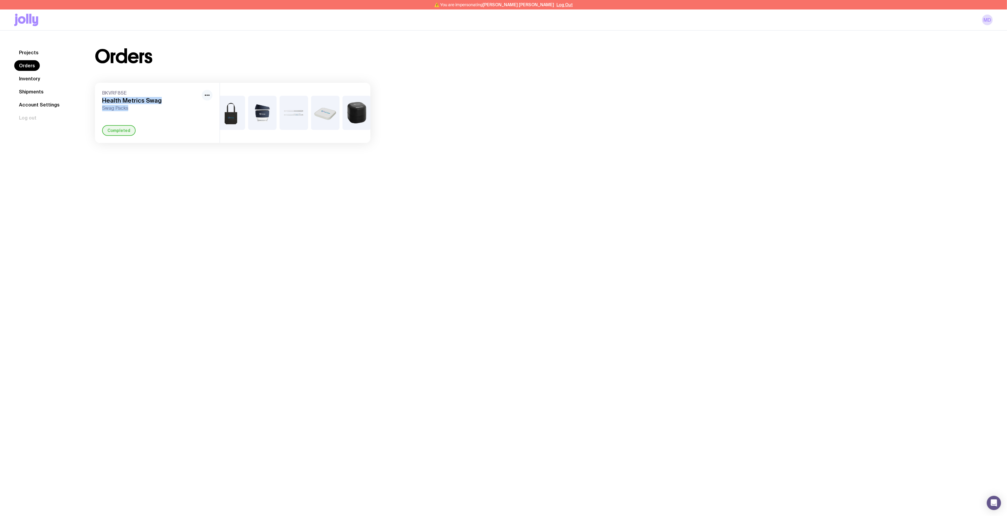
click at [208, 96] on icon "button" at bounding box center [207, 95] width 7 height 7
click at [178, 149] on div "Projects Orders Inventory Shipments Account Settings Log out Projects Orders In…" at bounding box center [503, 95] width 1007 height 129
click at [499, 97] on div "Orders BKVRF85E Health Metrics Swag Swag Packs Completed +8" at bounding box center [537, 95] width 912 height 96
click at [545, 118] on div "Orders BKVRF85E Health Metrics Swag Swag Packs Completed +8" at bounding box center [537, 95] width 912 height 96
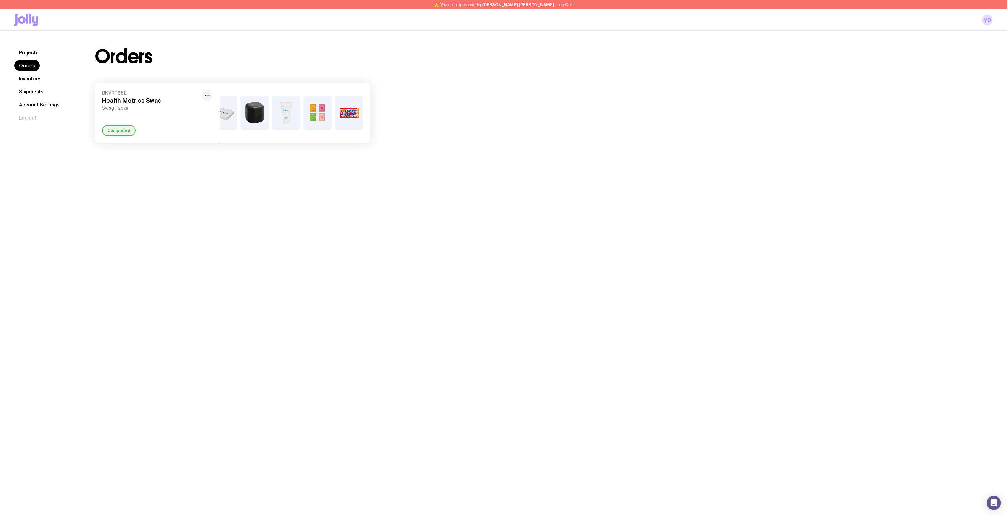
click at [556, 6] on button "Log Out" at bounding box center [564, 4] width 16 height 5
